Goal: Task Accomplishment & Management: Use online tool/utility

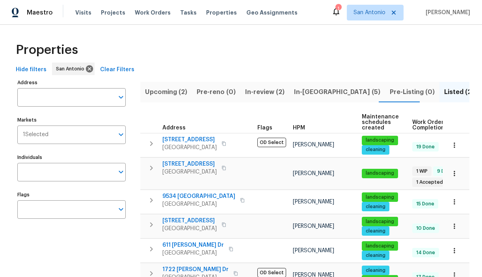
scroll to position [30, 0]
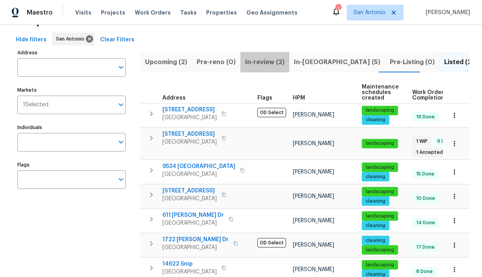
click at [258, 61] on span "In-review (2)" at bounding box center [264, 62] width 39 height 11
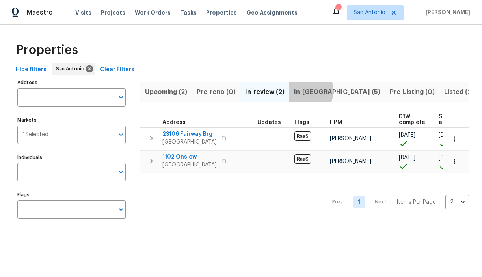
click at [298, 91] on span "In-[GEOGRAPHIC_DATA] (5)" at bounding box center [337, 92] width 86 height 11
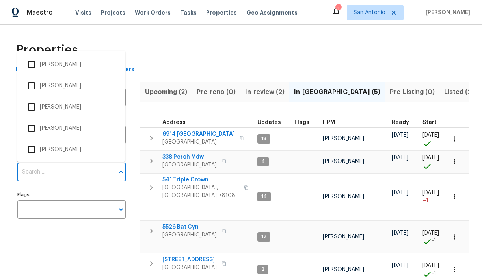
click at [112, 173] on input "Individuals" at bounding box center [65, 172] width 96 height 19
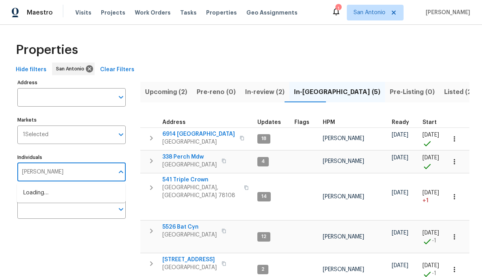
type input "[PERSON_NAME]"
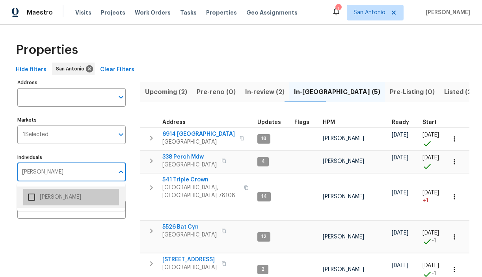
click at [65, 197] on li "[PERSON_NAME]" at bounding box center [71, 197] width 96 height 17
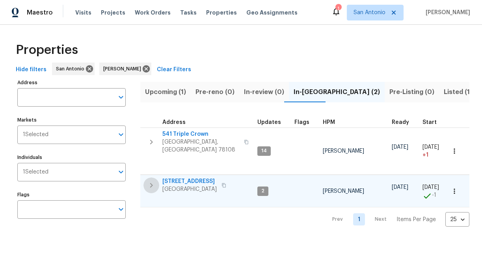
click at [152, 181] on icon "button" at bounding box center [150, 185] width 9 height 9
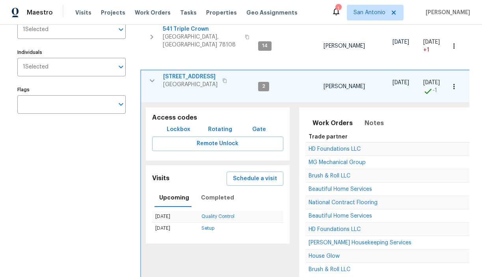
scroll to position [116, 0]
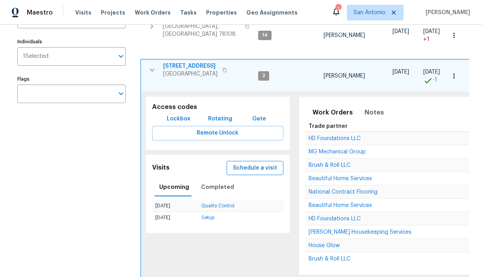
click at [256, 164] on span "Schedule a visit" at bounding box center [255, 168] width 44 height 10
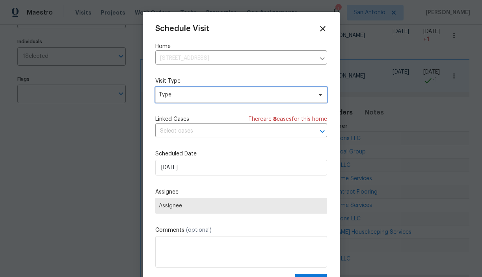
click at [207, 95] on span "Type" at bounding box center [235, 95] width 153 height 8
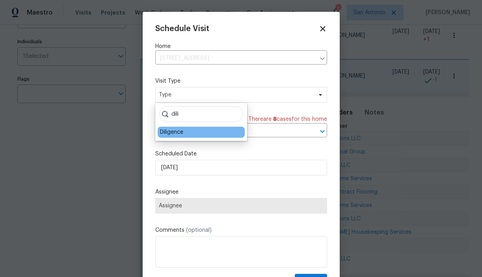
type input "dili"
click at [173, 132] on div "Diligence" at bounding box center [171, 132] width 23 height 8
type input "[DATE] 3:05 pm"
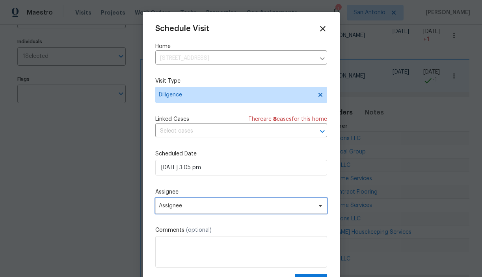
click at [260, 205] on span "Assignee" at bounding box center [236, 206] width 154 height 6
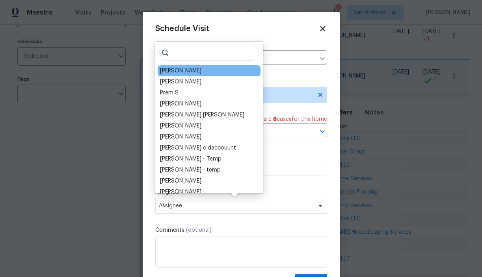
click at [195, 71] on div "[PERSON_NAME]" at bounding box center [209, 70] width 103 height 11
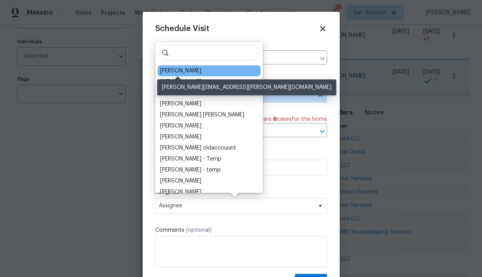
click at [185, 70] on div "[PERSON_NAME]" at bounding box center [180, 71] width 41 height 8
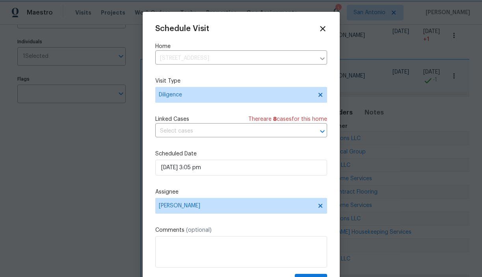
scroll to position [14, 0]
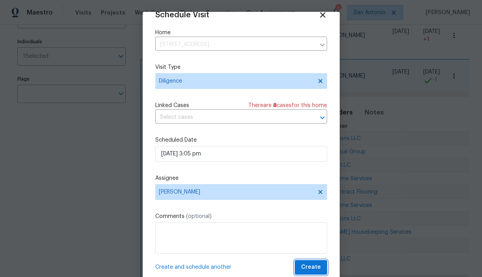
click at [308, 265] on span "Create" at bounding box center [311, 268] width 20 height 10
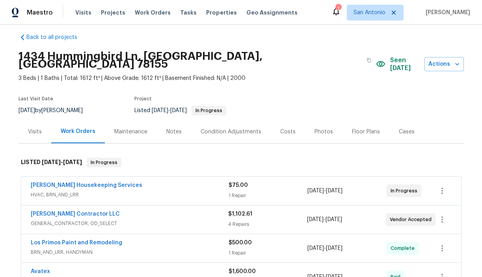
scroll to position [7, 0]
